Goal: Task Accomplishment & Management: Complete application form

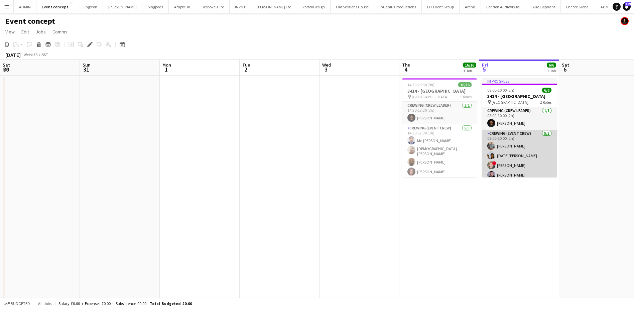
scroll to position [0, 230]
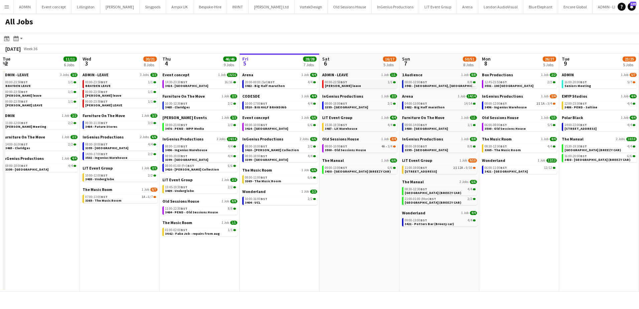
scroll to position [0, 190]
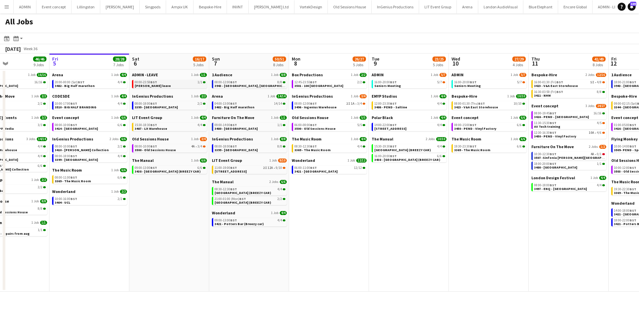
click at [165, 85] on link "00:00-23:59 BST 1/1 [PERSON_NAME] leave" at bounding box center [170, 84] width 71 height 8
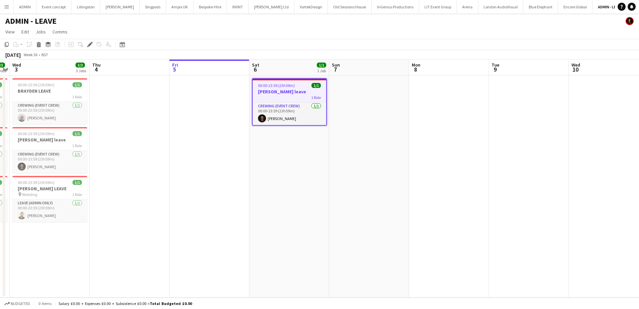
scroll to position [0, 192]
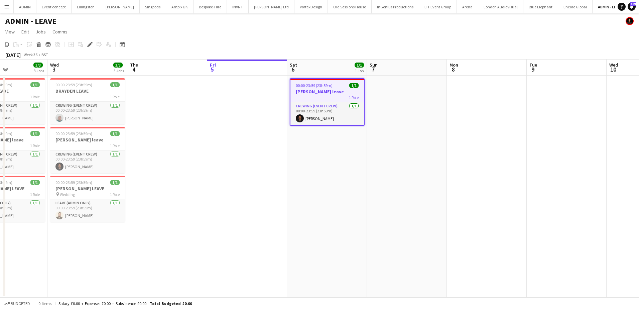
drag, startPoint x: 251, startPoint y: 157, endPoint x: 281, endPoint y: 157, distance: 29.8
click at [281, 157] on app-calendar-viewport "Sun 31 2/2 2 Jobs Mon 1 2/2 2 Jobs Tue 2 3/3 3 Jobs Wed 3 3/3 3 Jobs Thu 4 Fri …" at bounding box center [319, 179] width 639 height 238
click at [242, 95] on app-date-cell at bounding box center [247, 187] width 80 height 222
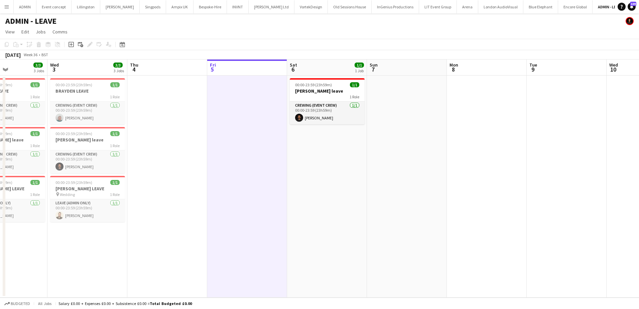
drag, startPoint x: 71, startPoint y: 44, endPoint x: 83, endPoint y: 44, distance: 11.7
click at [71, 44] on icon "Add job" at bounding box center [71, 44] width 5 height 5
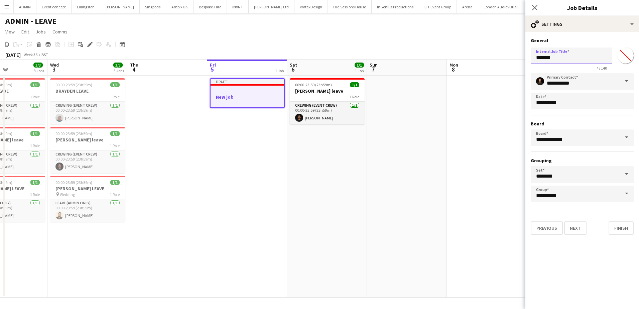
drag, startPoint x: 560, startPoint y: 60, endPoint x: 514, endPoint y: 60, distance: 45.5
click at [514, 60] on body "Menu Boards Boards Boards All jobs Status Workforce Workforce My Workforce Recr…" at bounding box center [319, 154] width 639 height 309
type input "**********"
click at [583, 228] on button "Next" at bounding box center [575, 227] width 22 height 13
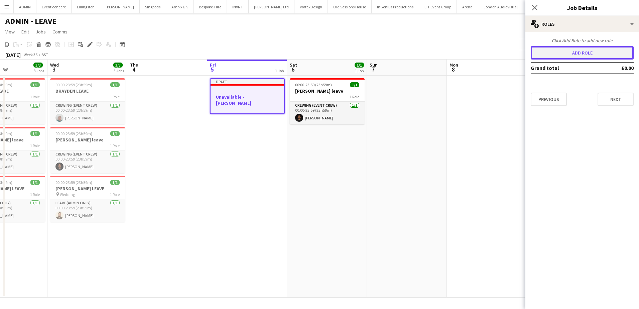
click at [578, 59] on button "Add role" at bounding box center [582, 52] width 103 height 13
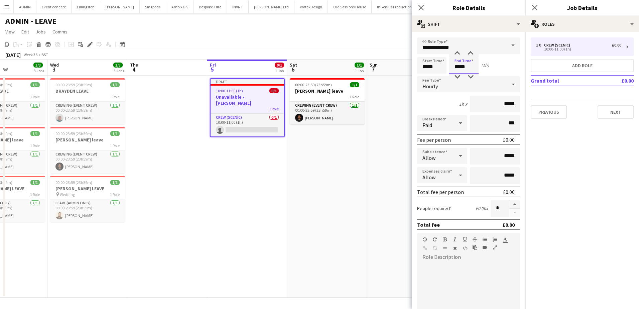
click at [457, 68] on input "*****" at bounding box center [463, 65] width 29 height 17
click at [458, 54] on div at bounding box center [457, 53] width 13 height 7
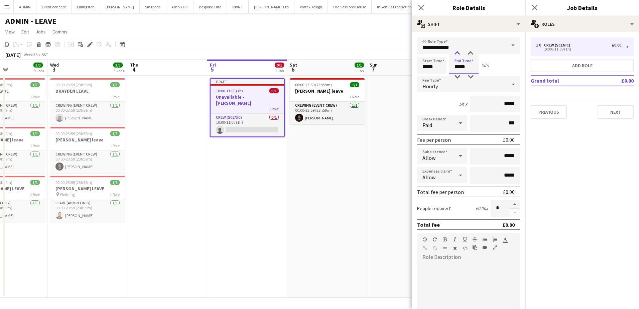
click at [458, 54] on div at bounding box center [457, 53] width 13 height 7
type input "*****"
click at [458, 54] on div at bounding box center [457, 53] width 13 height 7
click at [296, 185] on app-date-cell "00:00-23:59 (23h59m) 1/1 Chris Ames leave 1 Role Crewing (Event Crew) 1/1 00:00…" at bounding box center [327, 187] width 80 height 222
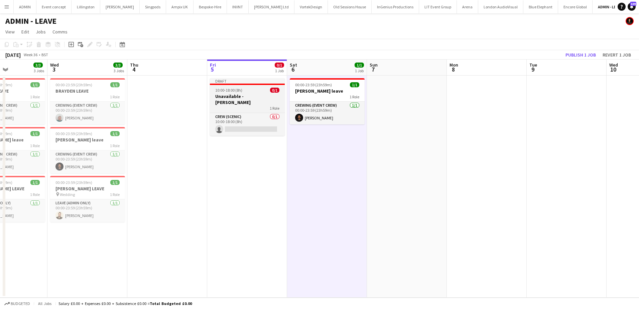
click at [244, 98] on h3 "Unavailable - Ash" at bounding box center [247, 99] width 75 height 12
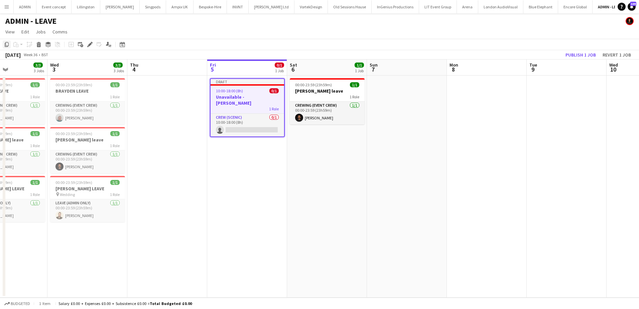
click at [8, 45] on icon at bounding box center [7, 44] width 4 height 5
click at [330, 150] on app-date-cell "00:00-23:59 (23h59m) 1/1 Chris Ames leave 1 Role Crewing (Event Crew) 1/1 00:00…" at bounding box center [327, 187] width 80 height 222
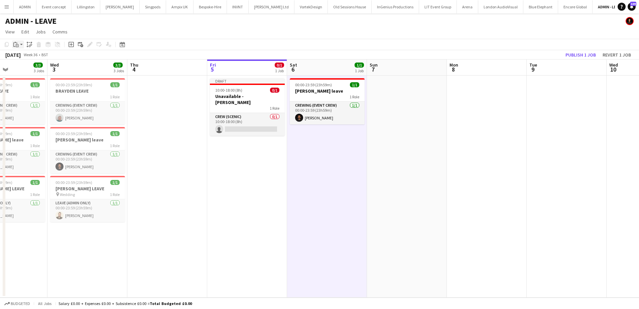
click at [19, 43] on div "Paste" at bounding box center [16, 44] width 8 height 8
click at [22, 55] on link "Paste Ctrl+V" at bounding box center [49, 57] width 63 height 6
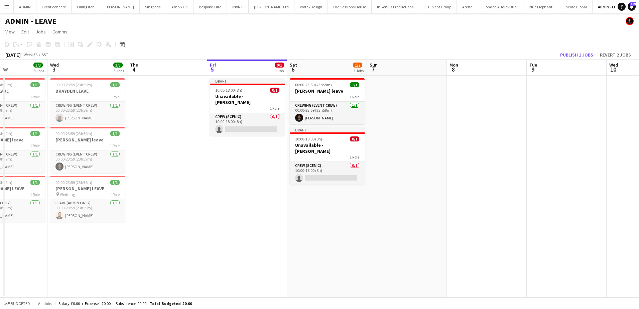
click at [380, 91] on app-date-cell at bounding box center [407, 187] width 80 height 222
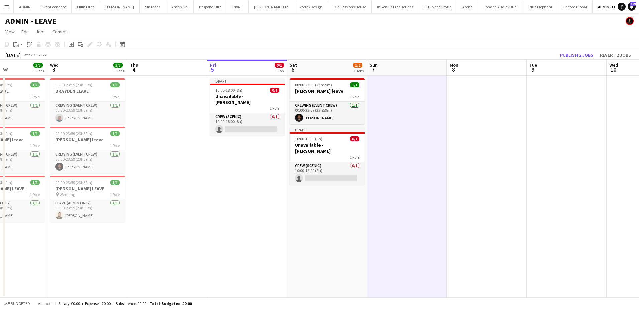
click at [21, 49] on app-toolbar "Copy Paste Paste Ctrl+V Paste with crew Ctrl+Shift+V Paste linked Job Delete Gr…" at bounding box center [319, 44] width 639 height 11
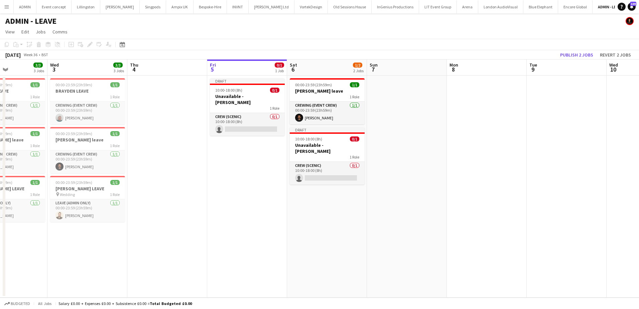
click at [19, 47] on div "Copy Paste Paste Ctrl+V Paste with crew Ctrl+Shift+V Paste linked Job Delete Gr…" at bounding box center [32, 44] width 59 height 8
click at [416, 99] on app-date-cell at bounding box center [407, 187] width 80 height 222
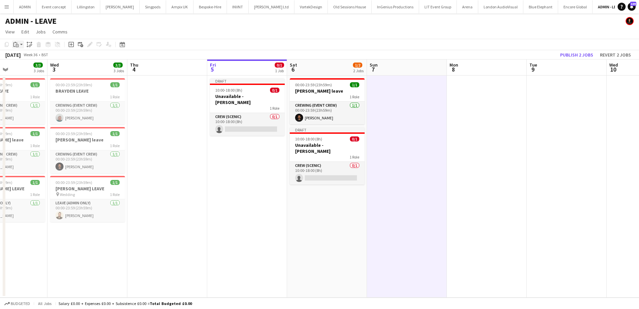
click at [18, 43] on icon "Paste" at bounding box center [15, 44] width 5 height 5
click at [19, 57] on link "Paste Ctrl+V" at bounding box center [49, 57] width 63 height 6
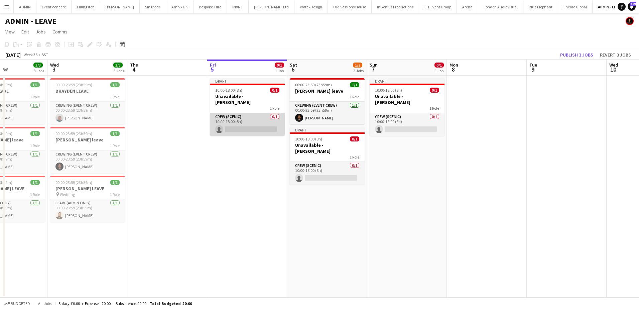
click at [265, 120] on app-card-role "Crew (Scenic) 0/1 10:00-18:00 (8h) single-neutral-actions" at bounding box center [247, 124] width 75 height 23
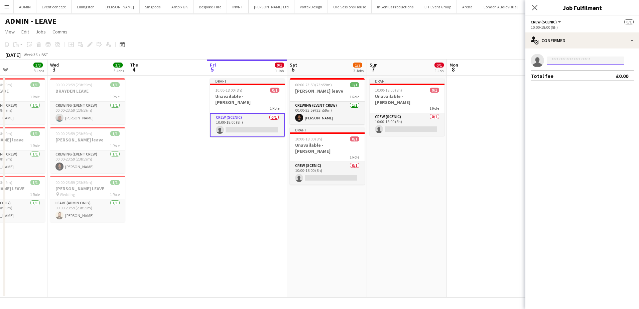
click at [587, 64] on input at bounding box center [586, 60] width 78 height 8
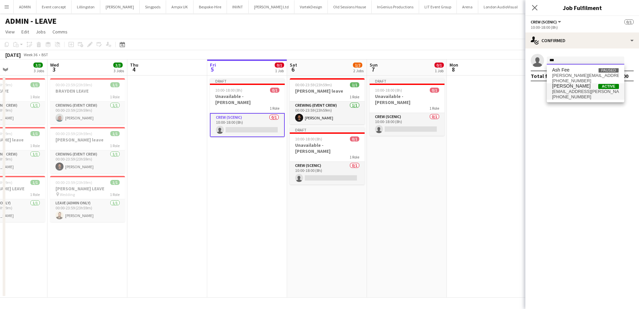
type input "***"
click at [582, 92] on span "ash.grimmer@gmail.com" at bounding box center [585, 91] width 67 height 5
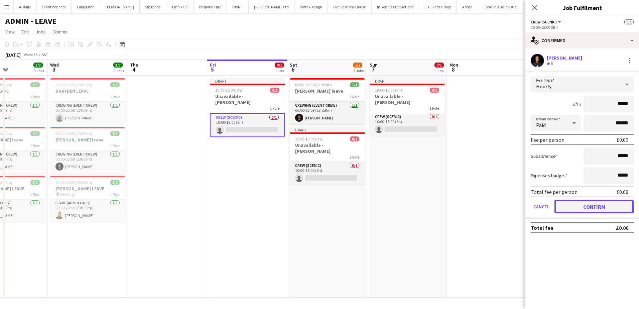
click at [587, 213] on button "Confirm" at bounding box center [594, 206] width 79 height 13
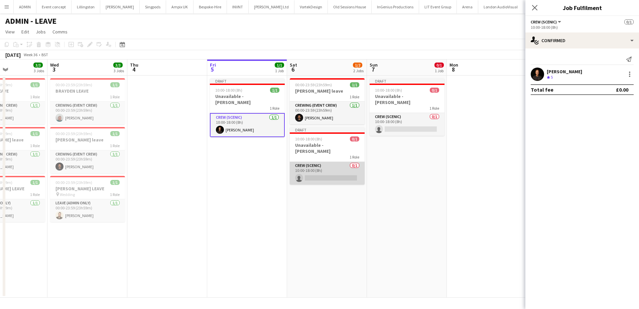
click at [328, 171] on app-card-role "Crew (Scenic) 0/1 10:00-18:00 (8h) single-neutral-actions" at bounding box center [327, 173] width 75 height 23
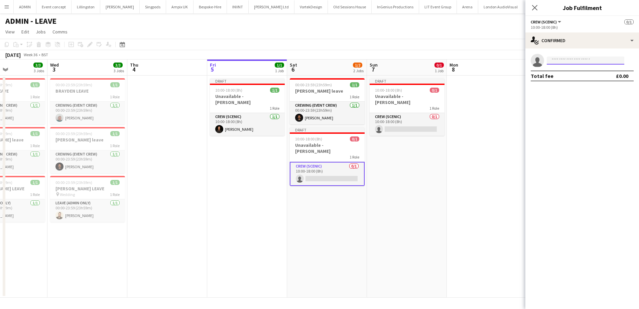
click at [588, 62] on input at bounding box center [586, 60] width 78 height 8
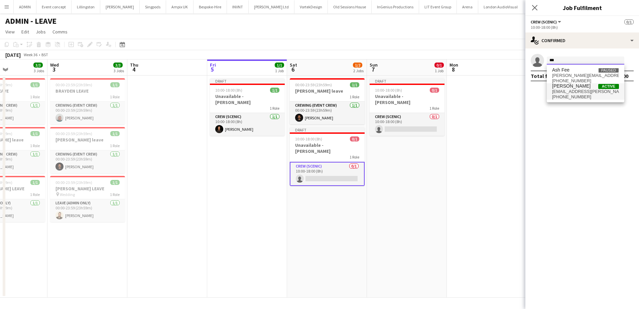
type input "***"
click at [579, 89] on span "ash.grimmer@gmail.com" at bounding box center [585, 91] width 67 height 5
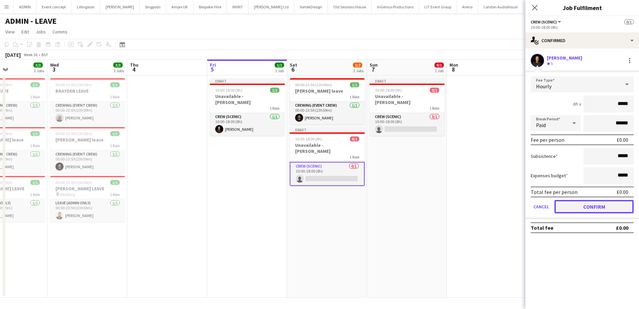
click at [599, 211] on button "Confirm" at bounding box center [594, 206] width 79 height 13
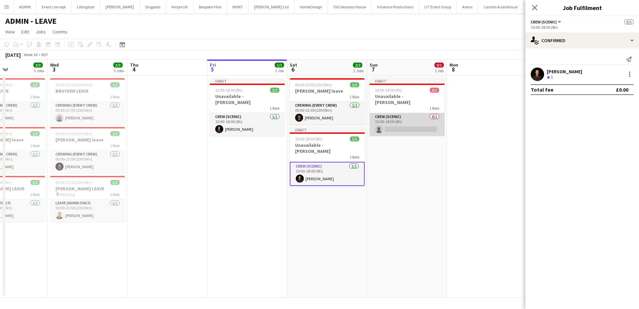
click at [418, 120] on app-card-role "Crew (Scenic) 0/1 10:00-18:00 (8h) single-neutral-actions" at bounding box center [407, 124] width 75 height 23
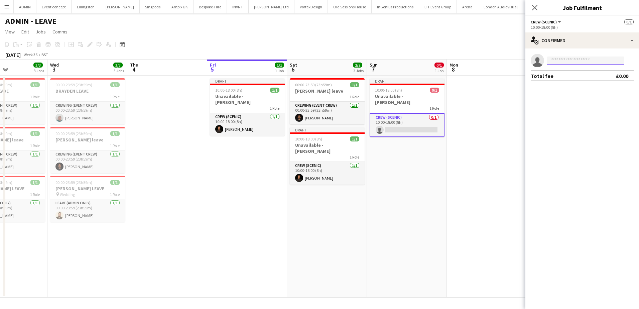
click at [568, 59] on input at bounding box center [586, 60] width 78 height 8
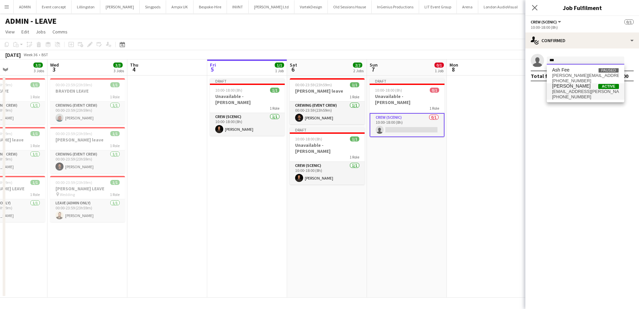
type input "***"
click at [586, 89] on span "ash.grimmer@gmail.com" at bounding box center [585, 91] width 67 height 5
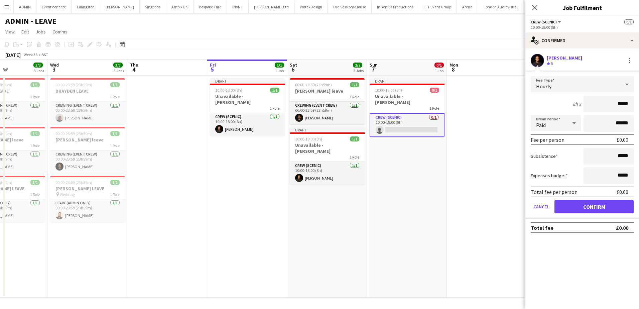
click at [620, 198] on form "Fee Type Hourly 8h x ***** Break Period Paid ****** Fee per person £0.00 Subsis…" at bounding box center [583, 147] width 114 height 143
click at [617, 202] on button "Confirm" at bounding box center [594, 206] width 79 height 13
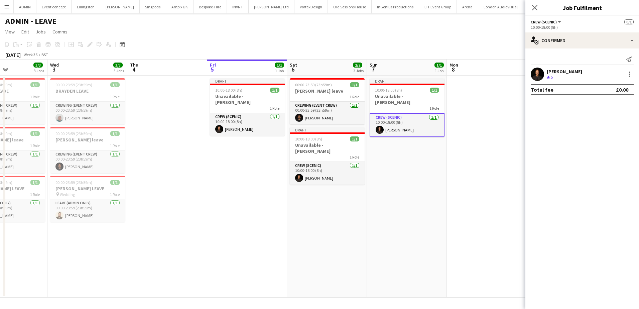
click at [423, 149] on app-date-cell "Draft 10:00-18:00 (8h) 1/1 Unavailable - Ash 1 Role Crew (Scenic) 1/1 10:00-18:…" at bounding box center [407, 187] width 80 height 222
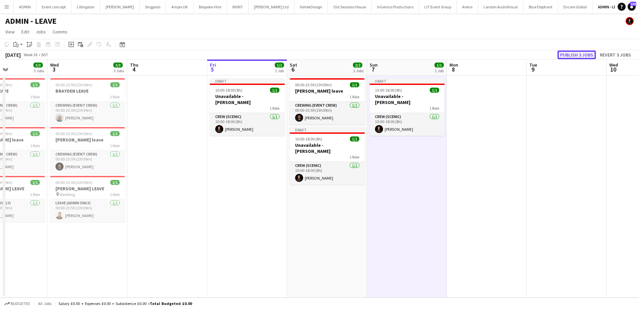
click at [589, 52] on button "Publish 3 jobs" at bounding box center [577, 54] width 38 height 9
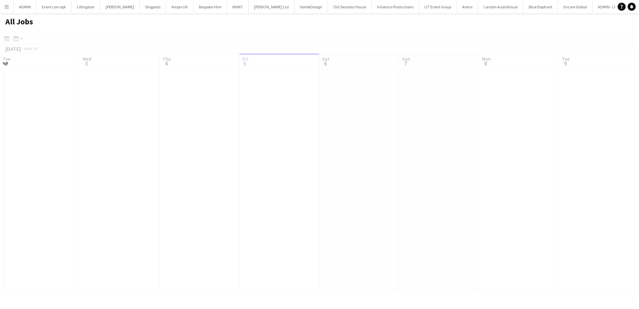
scroll to position [0, 160]
